Goal: Task Accomplishment & Management: Use online tool/utility

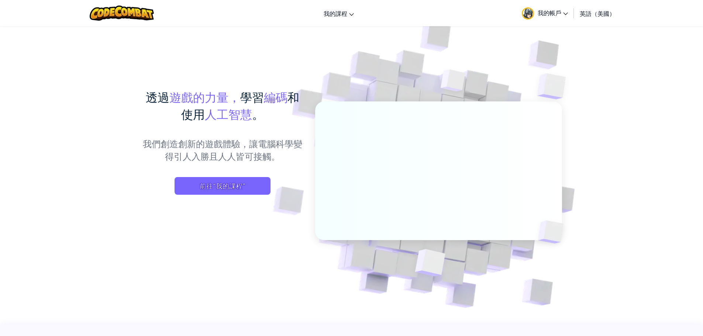
click at [564, 13] on icon at bounding box center [565, 14] width 5 height 3
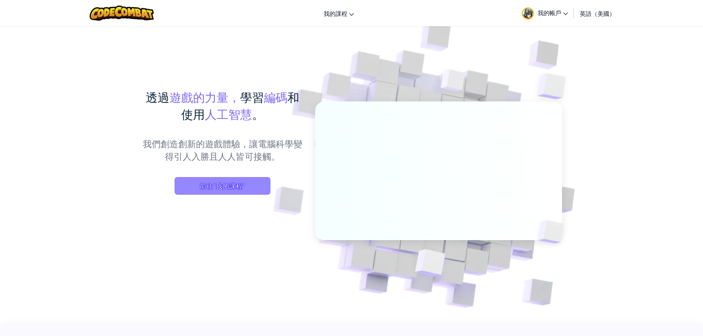
click at [232, 187] on font "前往“我的課程”" at bounding box center [223, 186] width 46 height 8
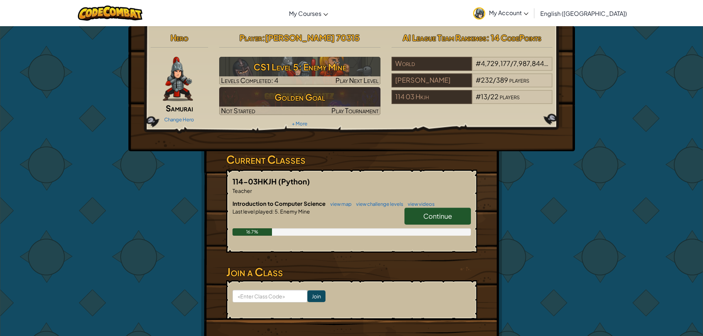
click at [438, 215] on span "Continue" at bounding box center [437, 216] width 29 height 8
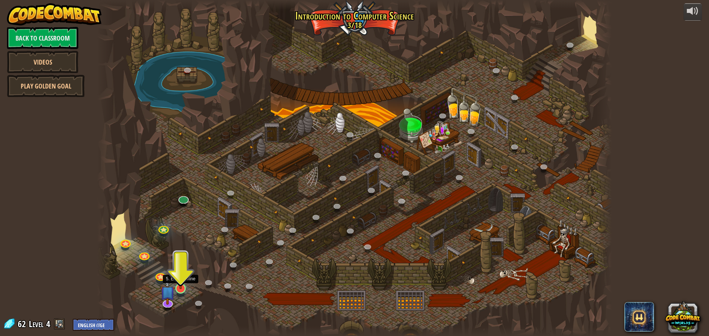
click at [182, 289] on img at bounding box center [181, 273] width 14 height 31
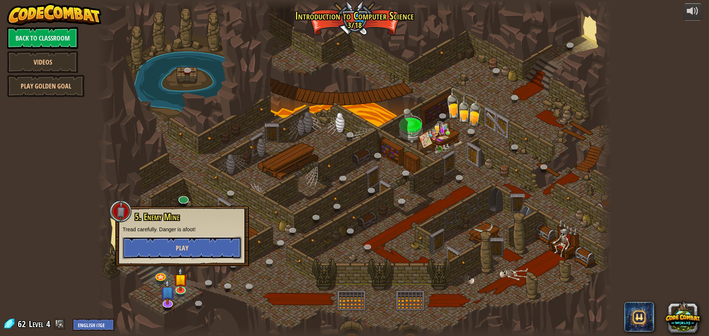
click at [176, 248] on span "Play" at bounding box center [182, 248] width 13 height 9
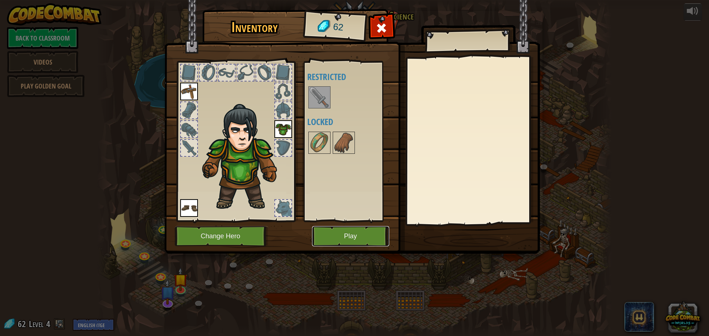
click at [363, 233] on button "Play" at bounding box center [350, 236] width 77 height 20
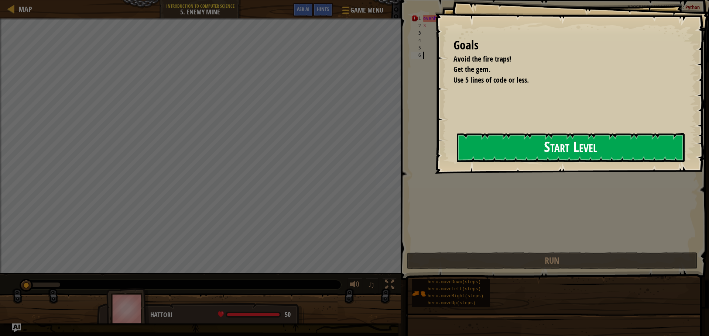
click at [545, 152] on button "Start Level" at bounding box center [571, 147] width 228 height 29
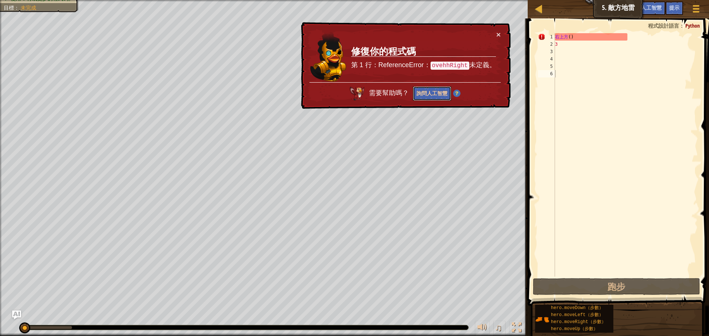
click at [436, 100] on button "詢問人工智慧" at bounding box center [431, 93] width 38 height 14
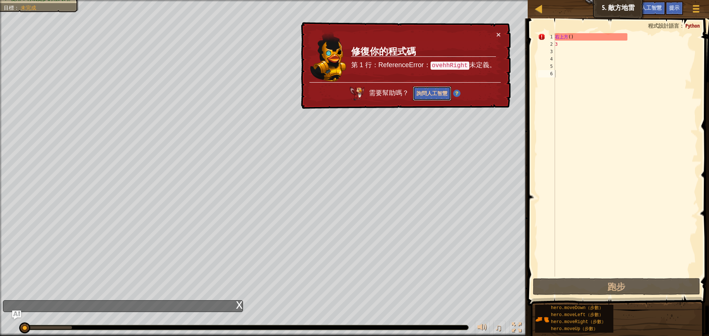
click at [439, 94] on font "詢問人工智慧" at bounding box center [431, 93] width 31 height 7
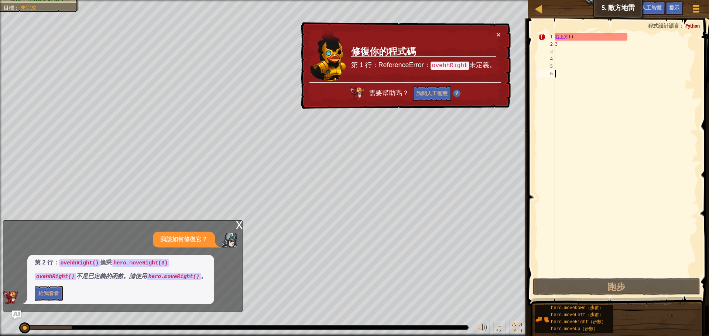
click at [599, 42] on div "右上方 ( ) 3" at bounding box center [625, 162] width 144 height 258
type textarea "3"
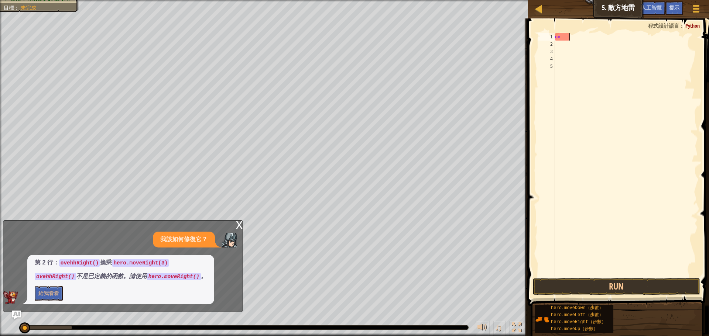
type textarea "o"
click at [560, 45] on div at bounding box center [625, 162] width 144 height 258
type textarea "h"
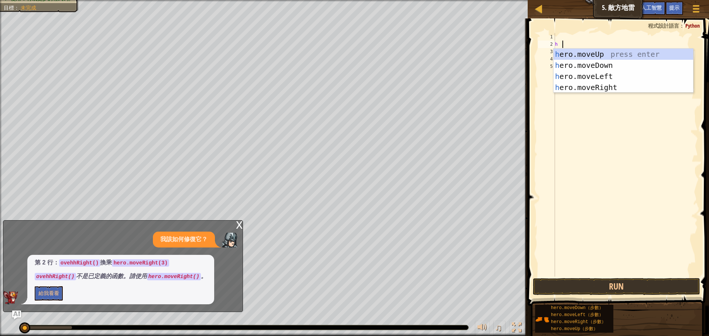
scroll to position [3, 0]
click at [602, 87] on div "h ero.moveUp 按回車鍵 英雄 下移 按 Enter 鍵 英雄 左移 按 Enter 鍵 英雄 .moveRight 按 Enter 鍵" at bounding box center [623, 82] width 140 height 66
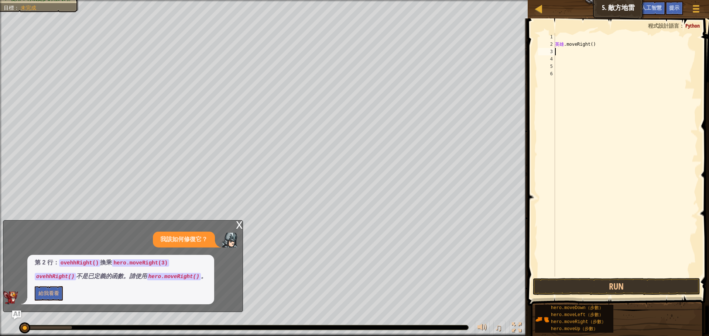
click at [592, 44] on div "英雄 .moveRight ( )" at bounding box center [625, 162] width 144 height 258
click at [592, 45] on div "英雄 .moveRight ( )" at bounding box center [625, 162] width 144 height 258
click at [593, 45] on div "英雄 .moveRight ( )" at bounding box center [625, 162] width 144 height 258
click at [593, 45] on div "英雄 .moveRight ( )" at bounding box center [625, 155] width 144 height 244
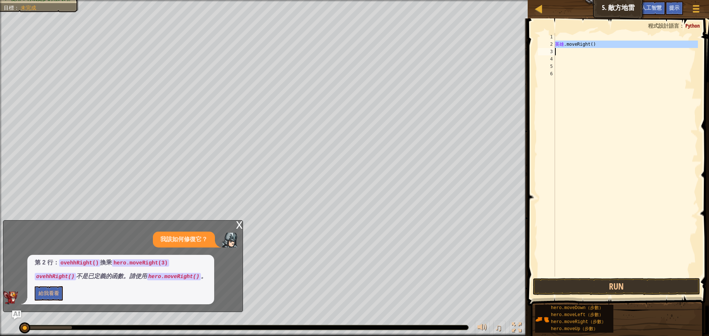
type textarea "hero.moveRight()"
click at [595, 44] on div "英雄 .moveRight ( )" at bounding box center [625, 162] width 144 height 258
click at [594, 44] on div "英雄 .moveRight ( )" at bounding box center [625, 162] width 144 height 258
click at [599, 60] on div "英雄 .moveRight ( )" at bounding box center [625, 162] width 144 height 258
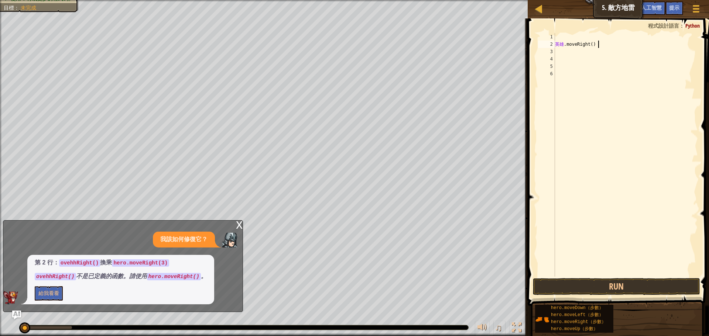
click at [598, 44] on div "英雄 .moveRight ( )" at bounding box center [625, 162] width 144 height 258
click at [595, 45] on div "英雄 .moveRight ( )" at bounding box center [625, 162] width 144 height 258
click at [592, 45] on div "英雄 .moveRight ( )" at bounding box center [625, 162] width 144 height 258
click at [594, 45] on div "英雄 .moveRight ( )" at bounding box center [625, 162] width 144 height 258
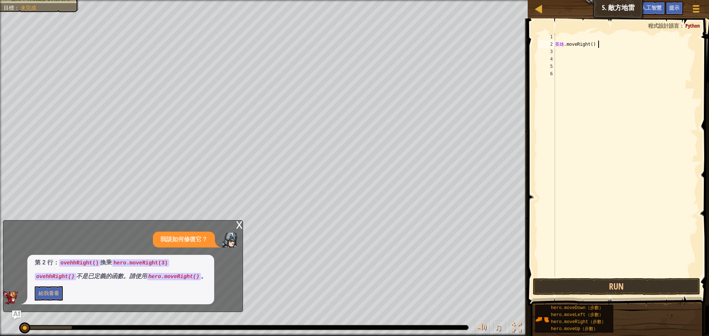
click at [597, 45] on div "英雄 .moveRight ( )" at bounding box center [625, 162] width 144 height 258
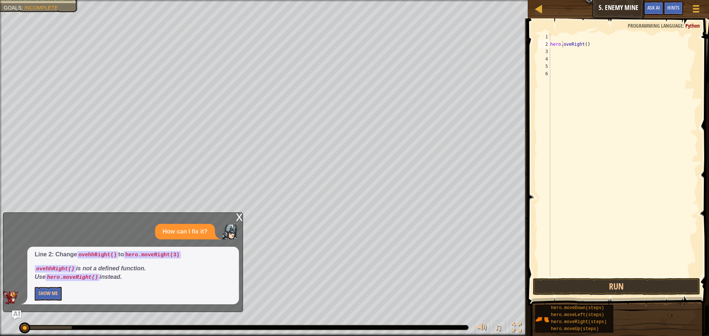
click at [584, 44] on div "hero . oveRight ( )" at bounding box center [623, 162] width 149 height 258
type textarea "hero.oveRight(3)"
click at [552, 55] on div "hero . oveRight ( 3 )" at bounding box center [623, 162] width 149 height 258
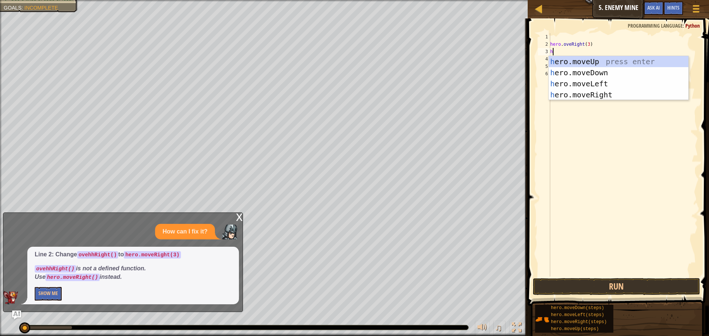
type textarea "h"
click at [605, 0] on body "Map Introduction to Computer Science 5. Enemy Mine Game Menu Done Hints Ask AI …" at bounding box center [354, 0] width 709 height 0
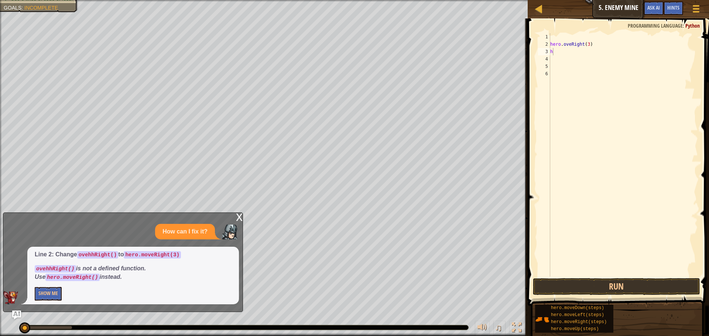
click at [555, 51] on div "hero . oveRight ( 3 ) h" at bounding box center [623, 162] width 149 height 258
type textarea "h"
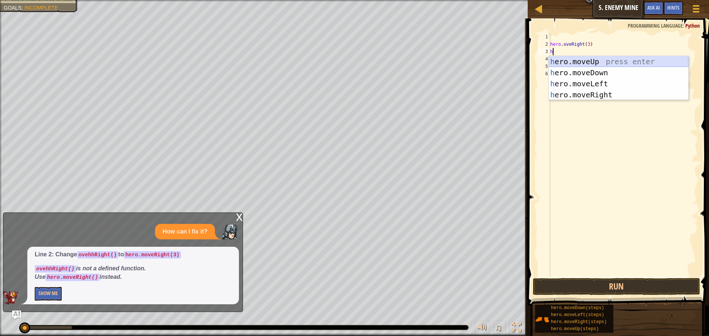
click at [605, 64] on div "h ero.moveUp press enter h ero.moveDown press enter h ero.moveLeft press enter …" at bounding box center [619, 89] width 140 height 66
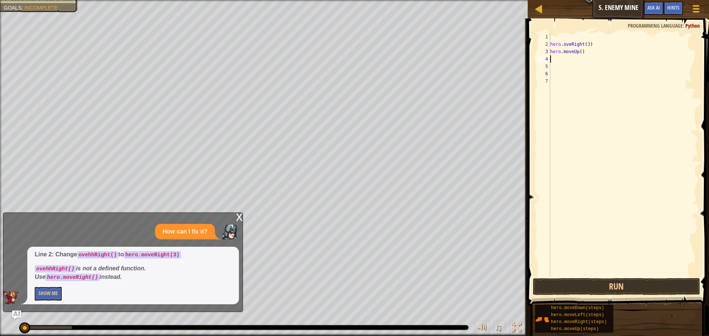
type textarea "h"
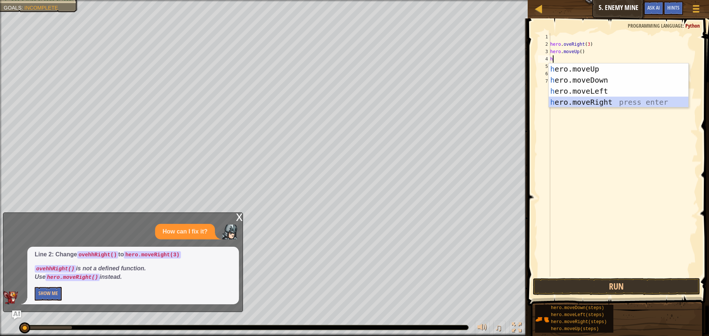
drag, startPoint x: 610, startPoint y: 101, endPoint x: 603, endPoint y: 103, distance: 6.8
click at [608, 101] on div "h ero.moveUp press enter h ero.moveDown press enter h ero.moveLeft press enter …" at bounding box center [619, 97] width 140 height 66
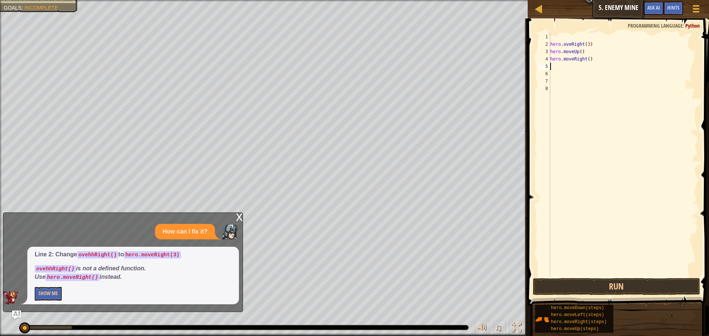
type textarea "h"
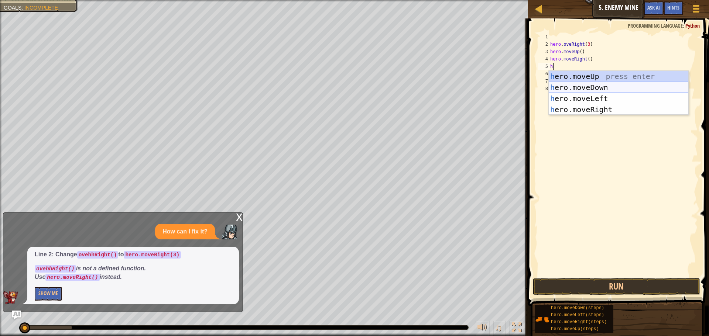
click at [624, 90] on div "h ero.moveUp press enter h ero.moveDown press enter h ero.moveLeft press enter …" at bounding box center [619, 104] width 140 height 66
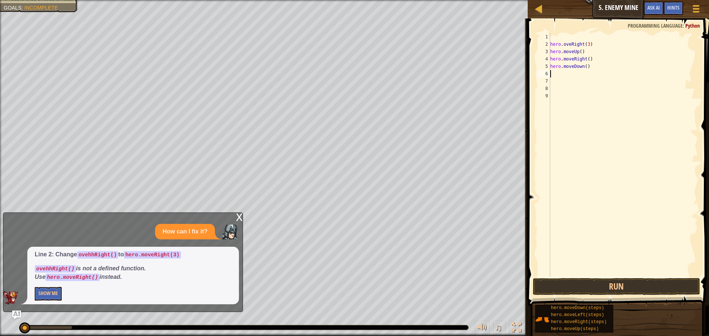
click at [583, 67] on div "hero . oveRight ( 3 ) hero . moveUp ( ) hero . moveRight ( ) hero . moveDown ( )" at bounding box center [623, 162] width 149 height 258
click at [584, 67] on div "hero . oveRight ( 3 ) hero . moveUp ( ) hero . moveRight ( ) hero . moveDown ( )" at bounding box center [623, 162] width 149 height 258
type textarea "hero.moveDown(3)"
click at [553, 75] on div "hero . oveRight ( 3 ) hero . moveUp ( ) hero . moveRight ( ) hero . moveDown ( …" at bounding box center [623, 162] width 149 height 258
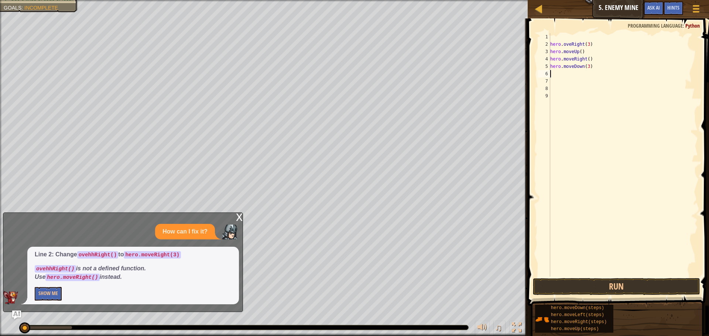
scroll to position [3, 0]
type textarea "h"
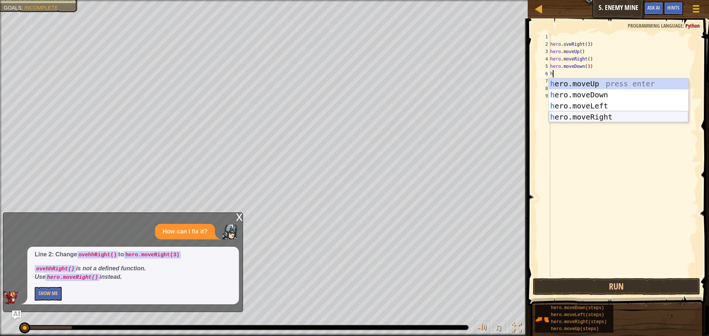
click at [607, 119] on div "h ero.moveUp press enter h ero.moveDown press enter h ero.moveLeft press enter …" at bounding box center [619, 111] width 140 height 66
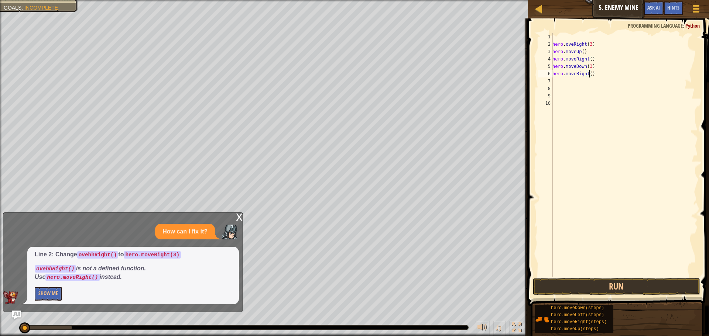
click at [589, 75] on div "hero . oveRight ( 3 ) hero . moveUp ( ) hero . moveRight ( ) hero . moveDown ( …" at bounding box center [624, 162] width 147 height 258
click at [629, 292] on button "Run" at bounding box center [616, 286] width 167 height 17
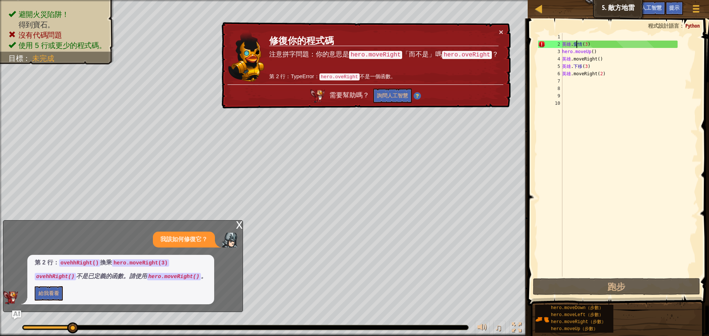
click at [580, 45] on div "英雄 . 愛情 ( 3 ) hero.moveUp ( ) 英雄 .moveRight ( ) 英雄 . 下移 ( 3 ) 英雄 .moveRight ( 2…" at bounding box center [628, 162] width 137 height 258
click at [582, 45] on div "英雄 . 愛情 ( 3 ) hero.moveUp ( ) 英雄 .moveRight ( ) 英雄 . 下移 ( 3 ) 英雄 .moveRight ( 2…" at bounding box center [628, 162] width 137 height 258
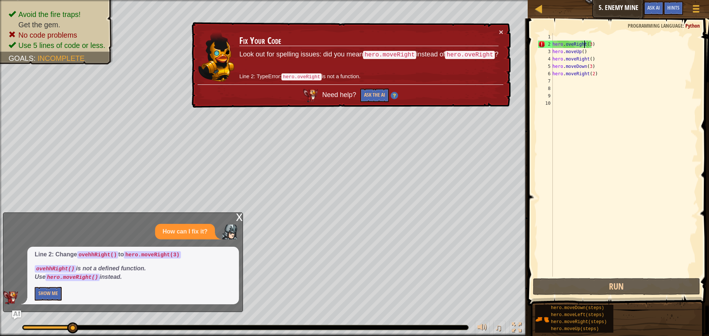
click at [583, 45] on div "hero . oveRight ( 3 ) hero . moveUp ( ) hero . moveRight ( ) hero . moveDown ( …" at bounding box center [624, 162] width 147 height 258
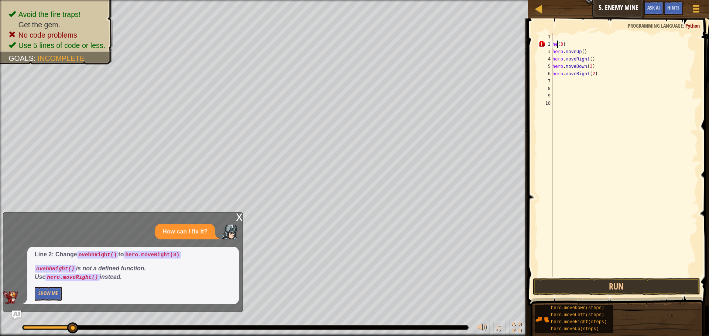
scroll to position [3, 0]
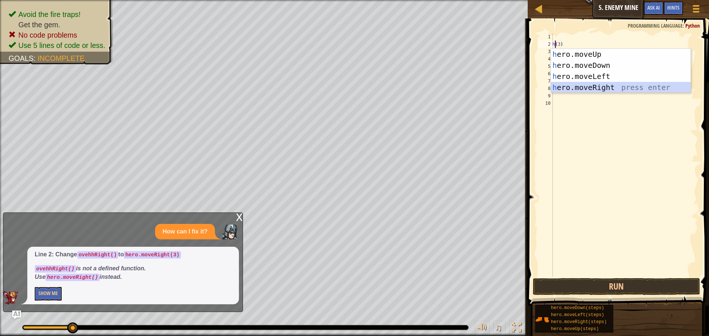
click at [615, 86] on div "h ero.moveUp press enter h ero.moveDown press enter h ero.moveLeft press enter …" at bounding box center [621, 82] width 140 height 66
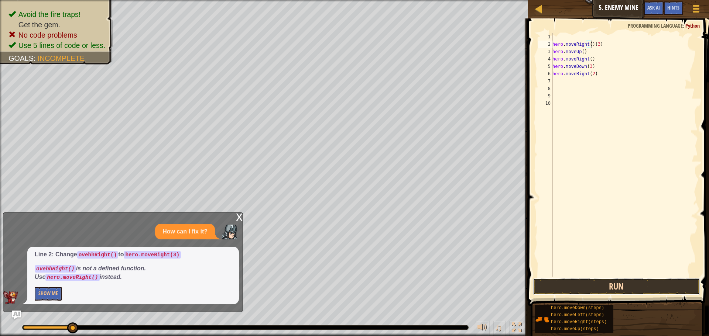
click at [617, 287] on button "Run" at bounding box center [616, 286] width 167 height 17
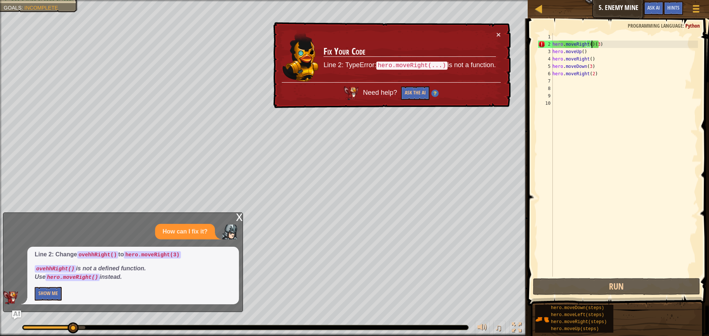
type textarea "hero.moveRight((3)"
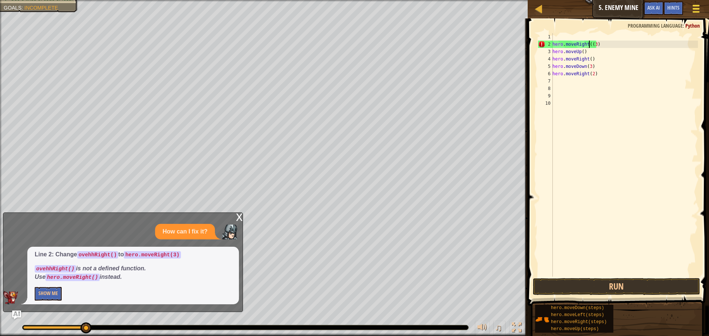
click at [690, 10] on button "Game Menu" at bounding box center [696, 10] width 20 height 18
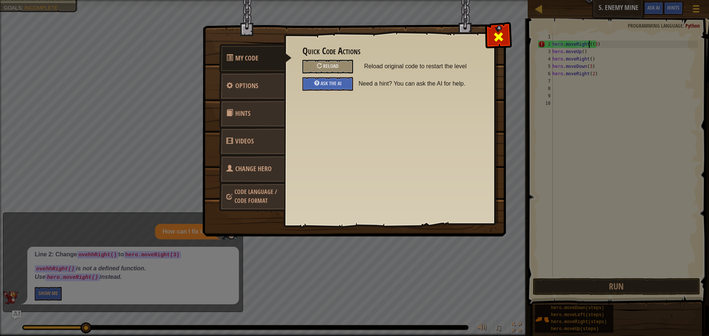
click at [498, 36] on span at bounding box center [499, 37] width 12 height 12
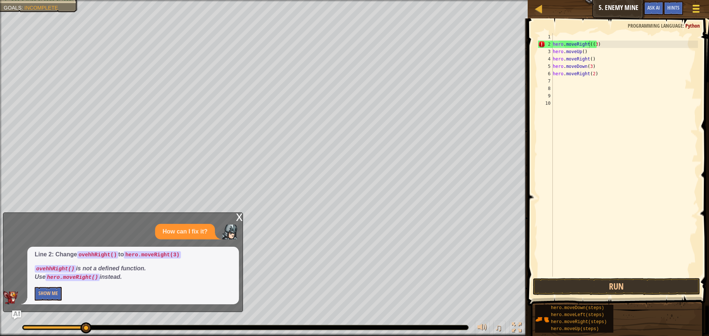
click at [692, 10] on div at bounding box center [696, 8] width 10 height 11
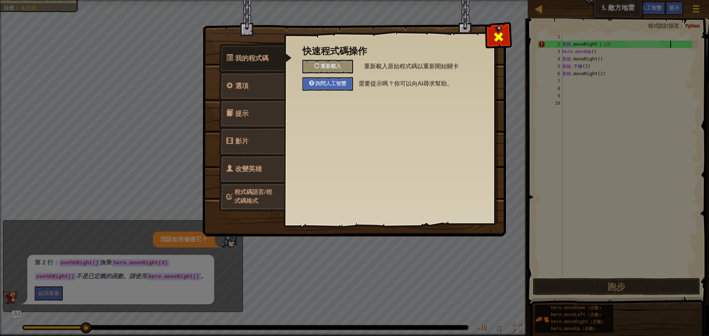
click at [493, 37] on div at bounding box center [498, 35] width 23 height 23
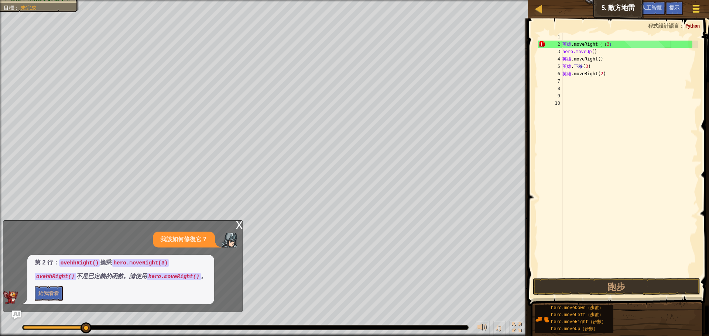
click at [692, 9] on div at bounding box center [696, 8] width 10 height 11
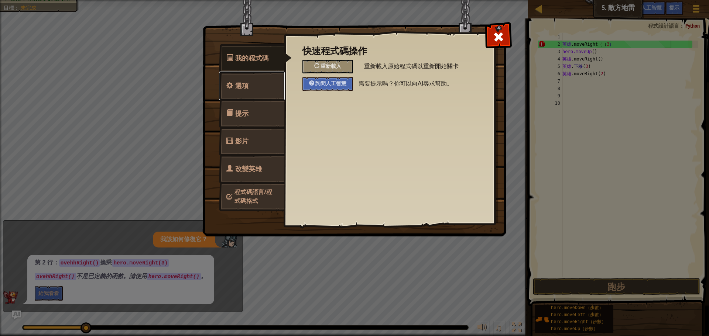
click at [258, 74] on link "選項" at bounding box center [252, 86] width 66 height 29
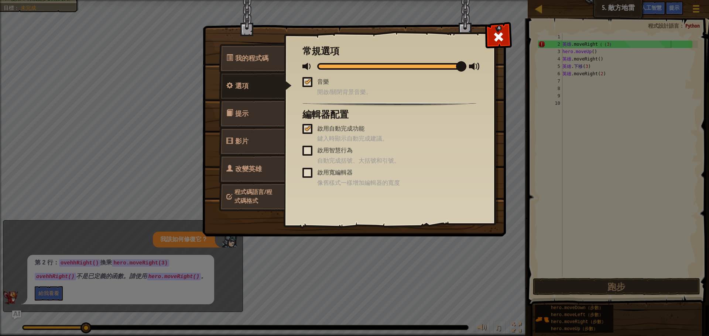
click at [258, 103] on link "提示" at bounding box center [252, 113] width 66 height 29
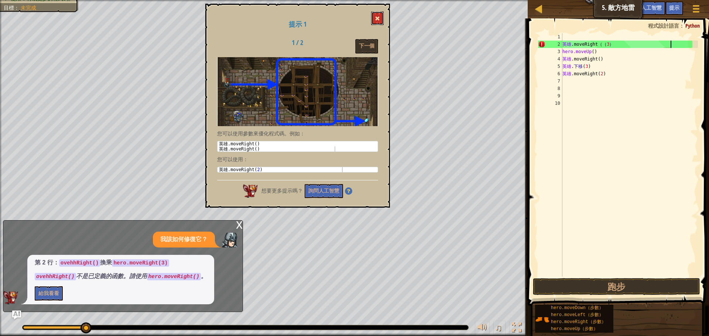
click at [377, 19] on span at bounding box center [377, 18] width 5 height 5
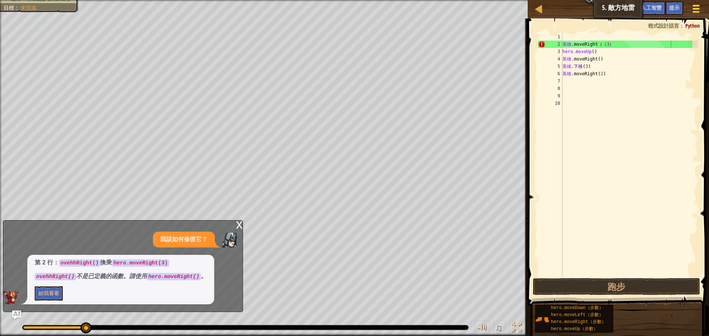
click at [698, 8] on span at bounding box center [696, 8] width 7 height 1
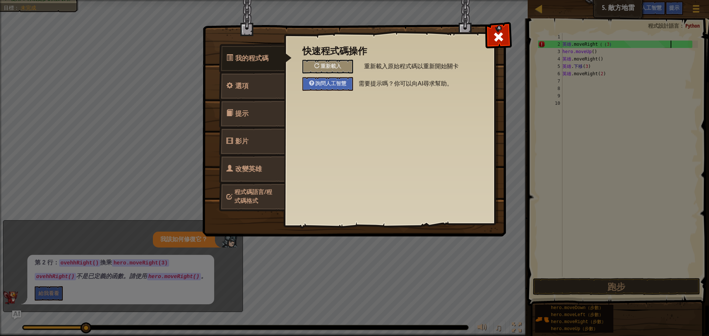
click at [272, 192] on font "程式碼語言/程式碼格式" at bounding box center [253, 196] width 38 height 17
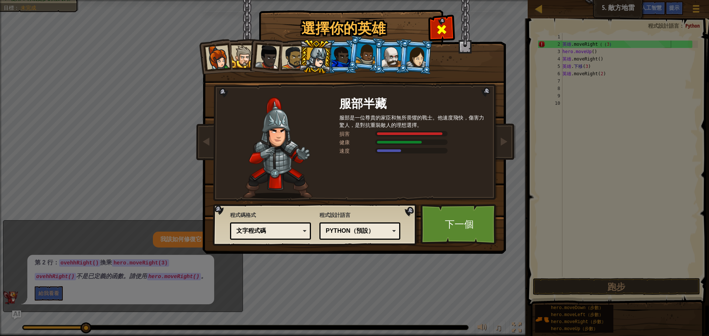
click at [446, 33] on span at bounding box center [442, 30] width 12 height 12
